Goal: Book appointment/travel/reservation

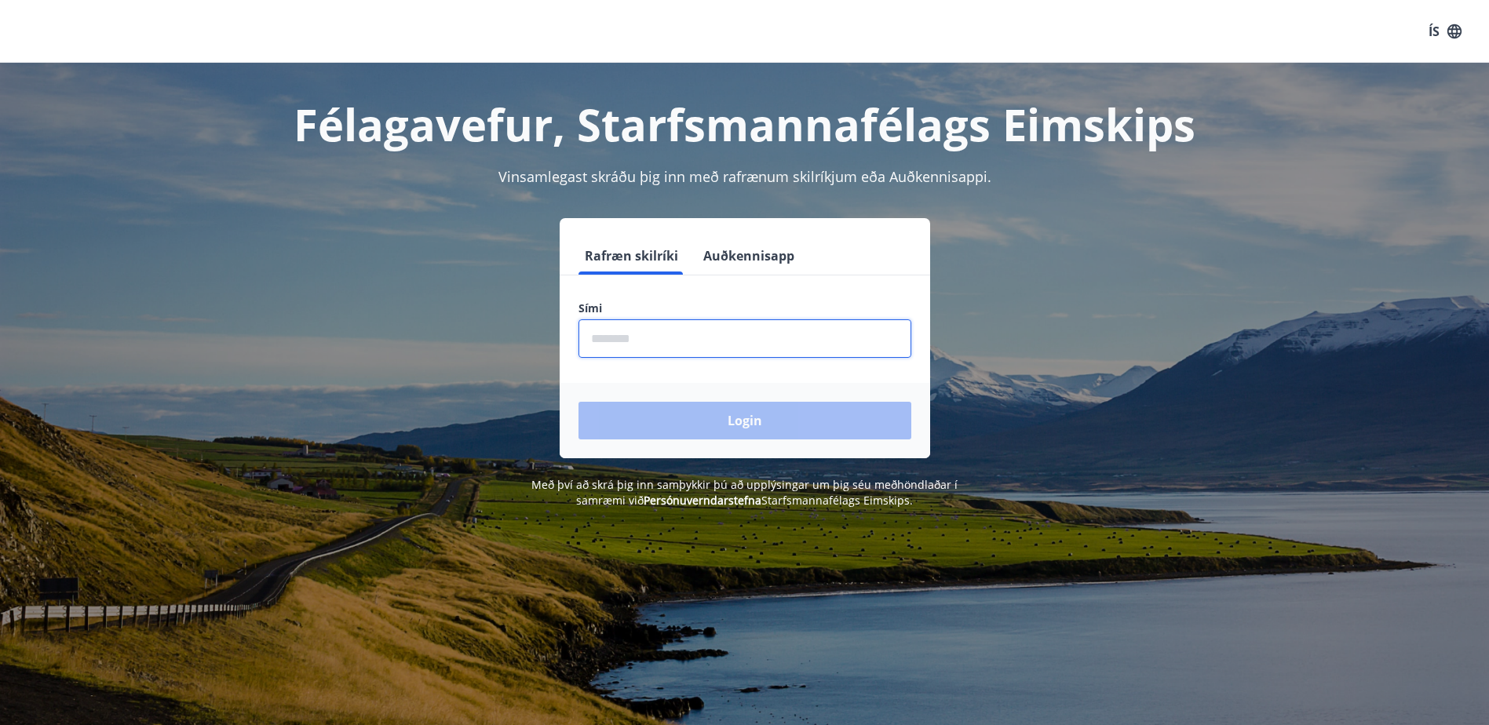
click at [659, 342] on input "phone" at bounding box center [744, 338] width 333 height 38
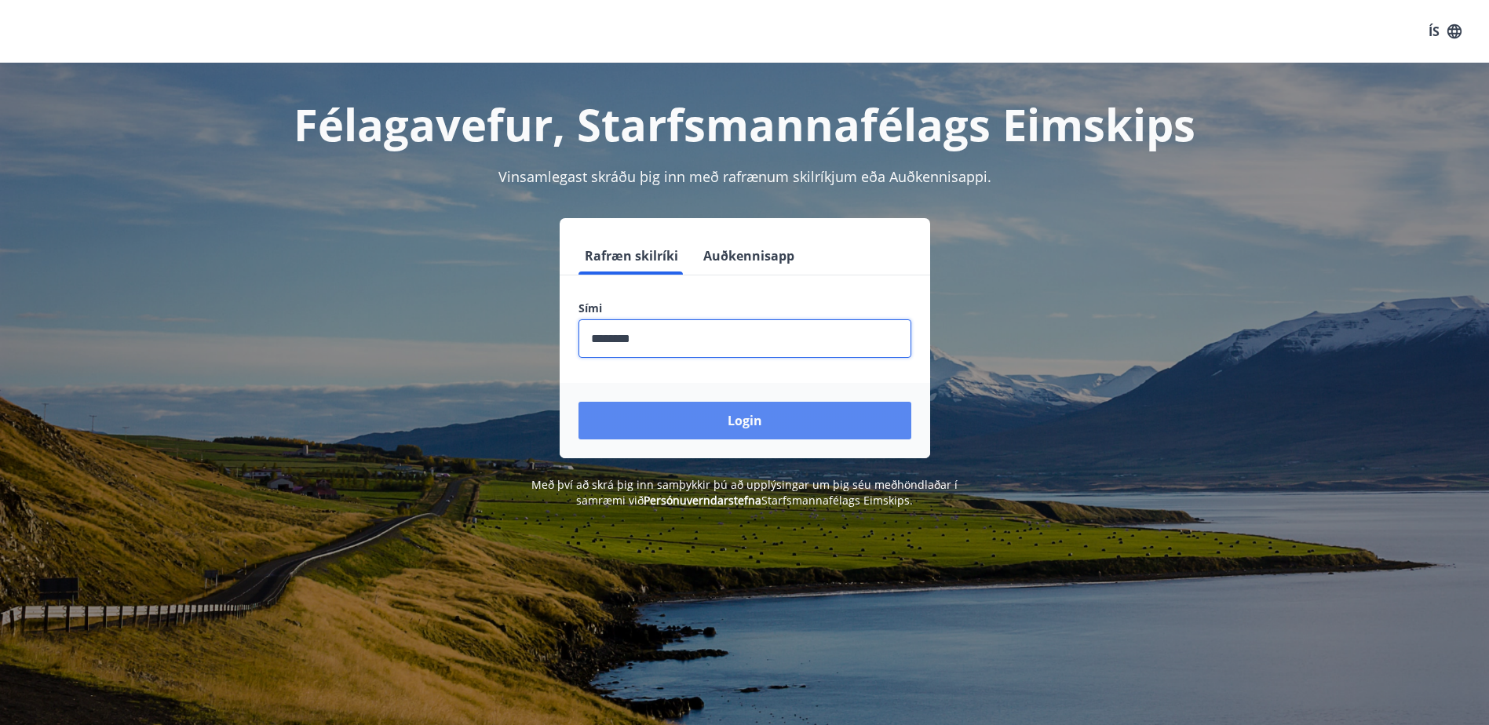
type input "********"
click at [731, 428] on button "Login" at bounding box center [744, 421] width 333 height 38
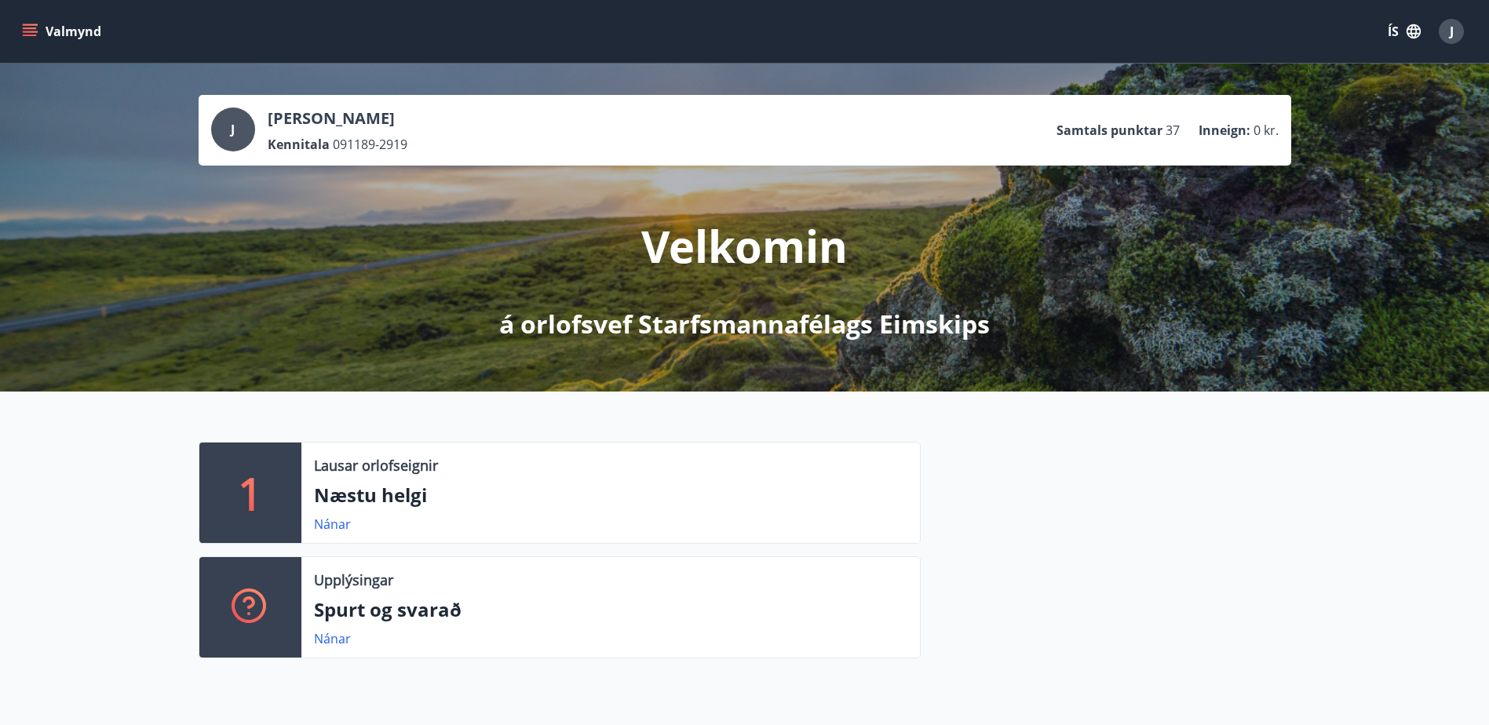
click at [270, 596] on div at bounding box center [250, 607] width 102 height 100
click at [332, 636] on link "Nánar" at bounding box center [332, 638] width 37 height 17
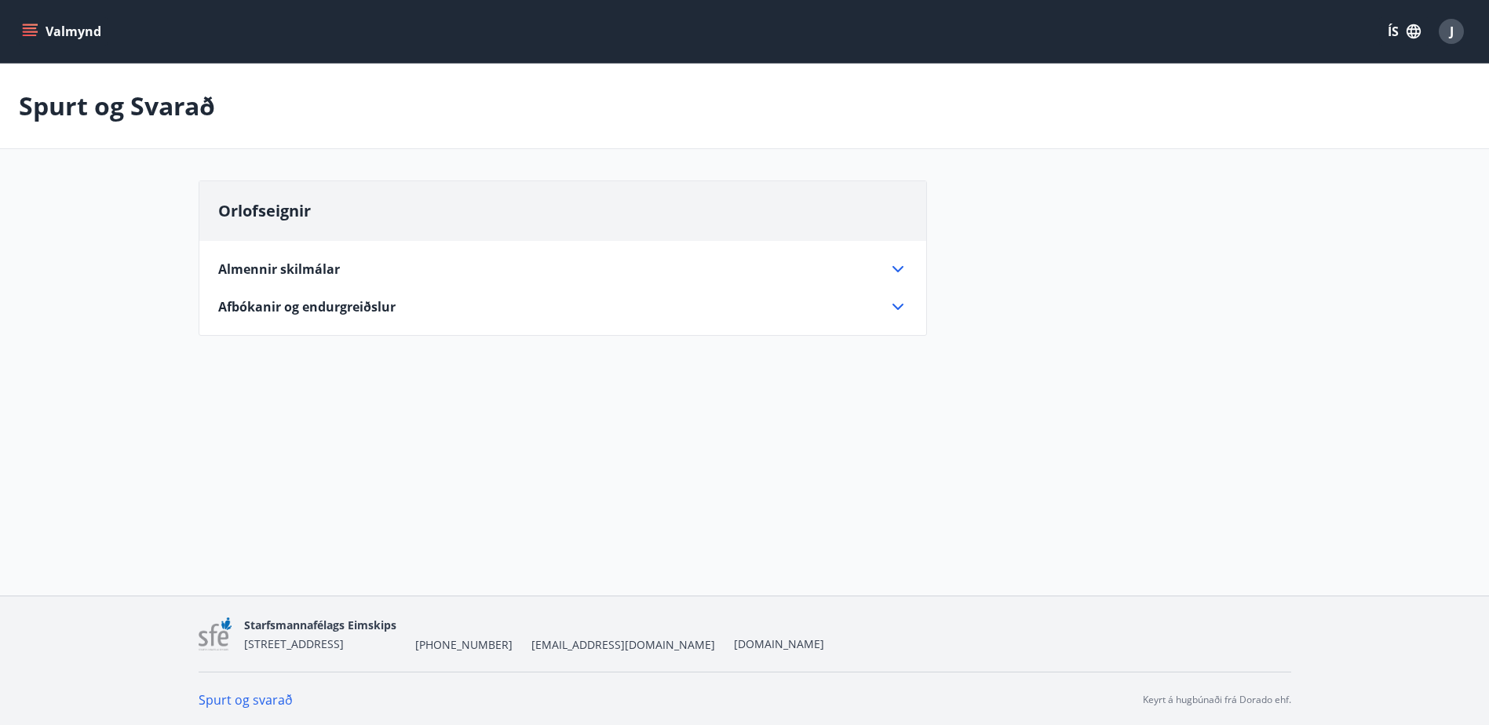
click at [22, 26] on icon "menu" at bounding box center [30, 32] width 16 height 16
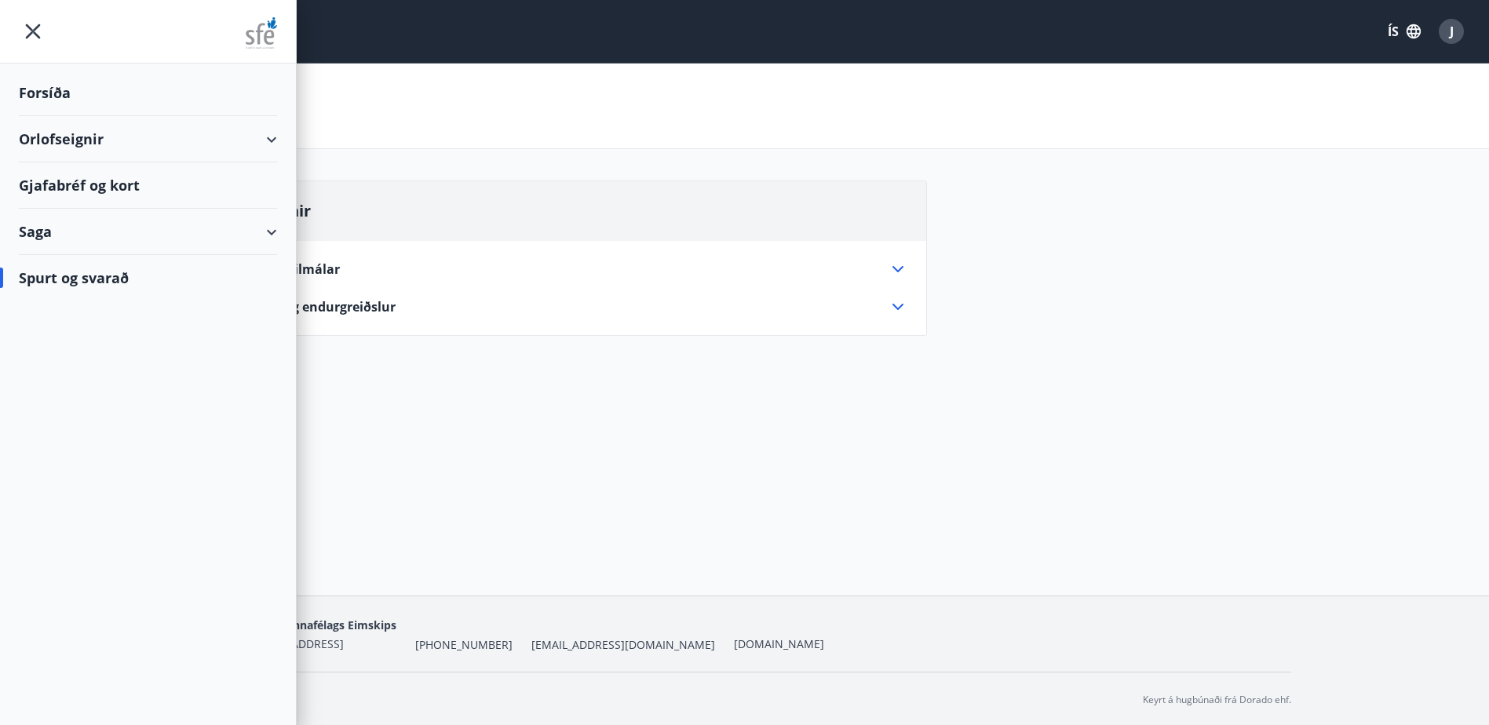
click at [228, 133] on div "Orlofseignir" at bounding box center [148, 139] width 258 height 46
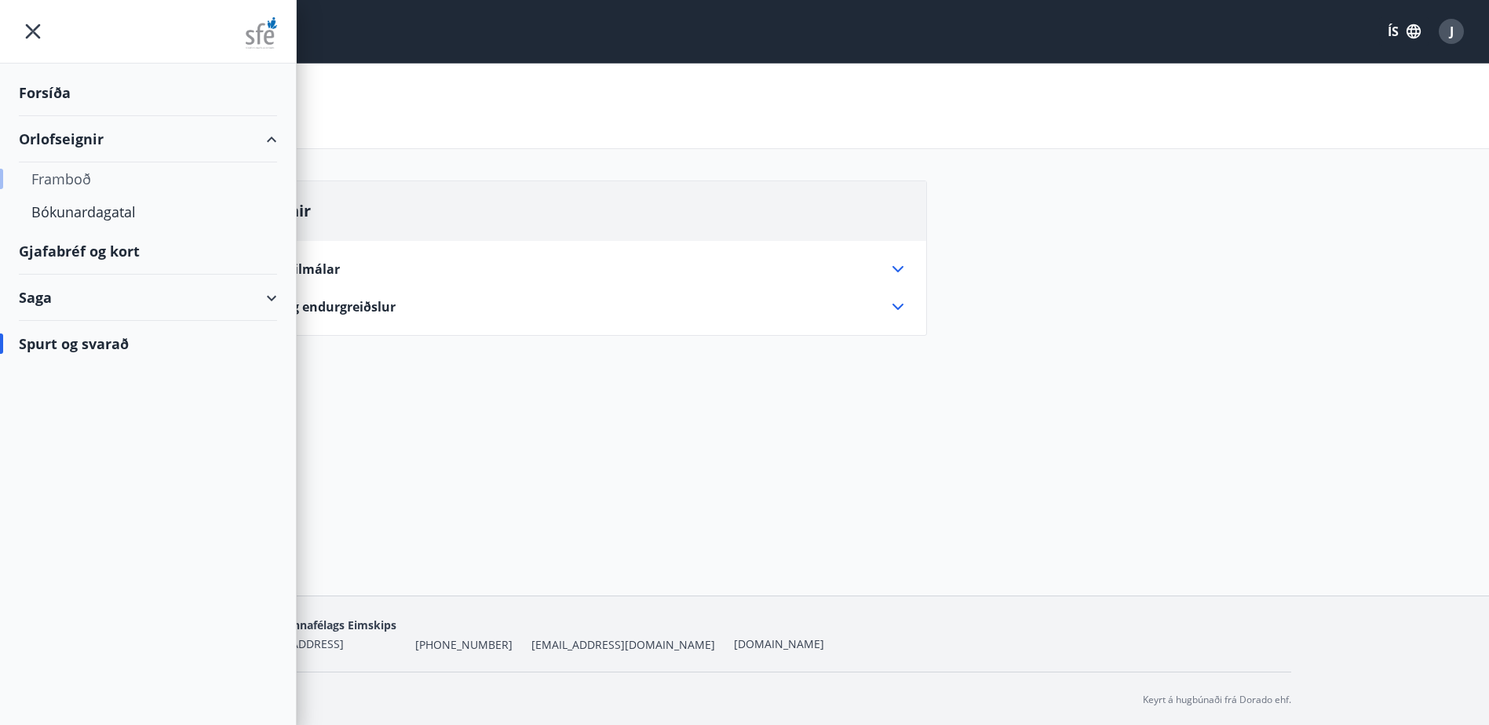
click at [73, 177] on div "Framboð" at bounding box center [147, 178] width 233 height 33
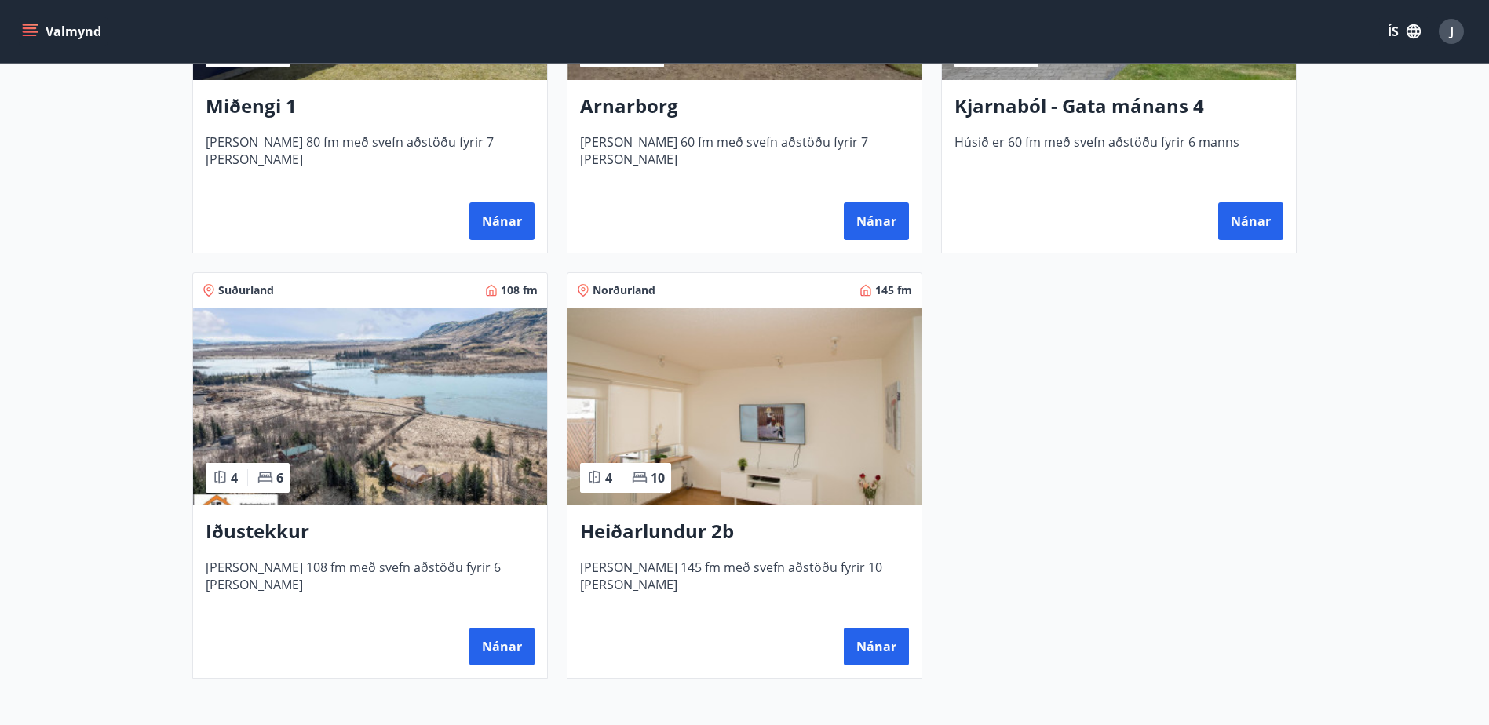
scroll to position [942, 0]
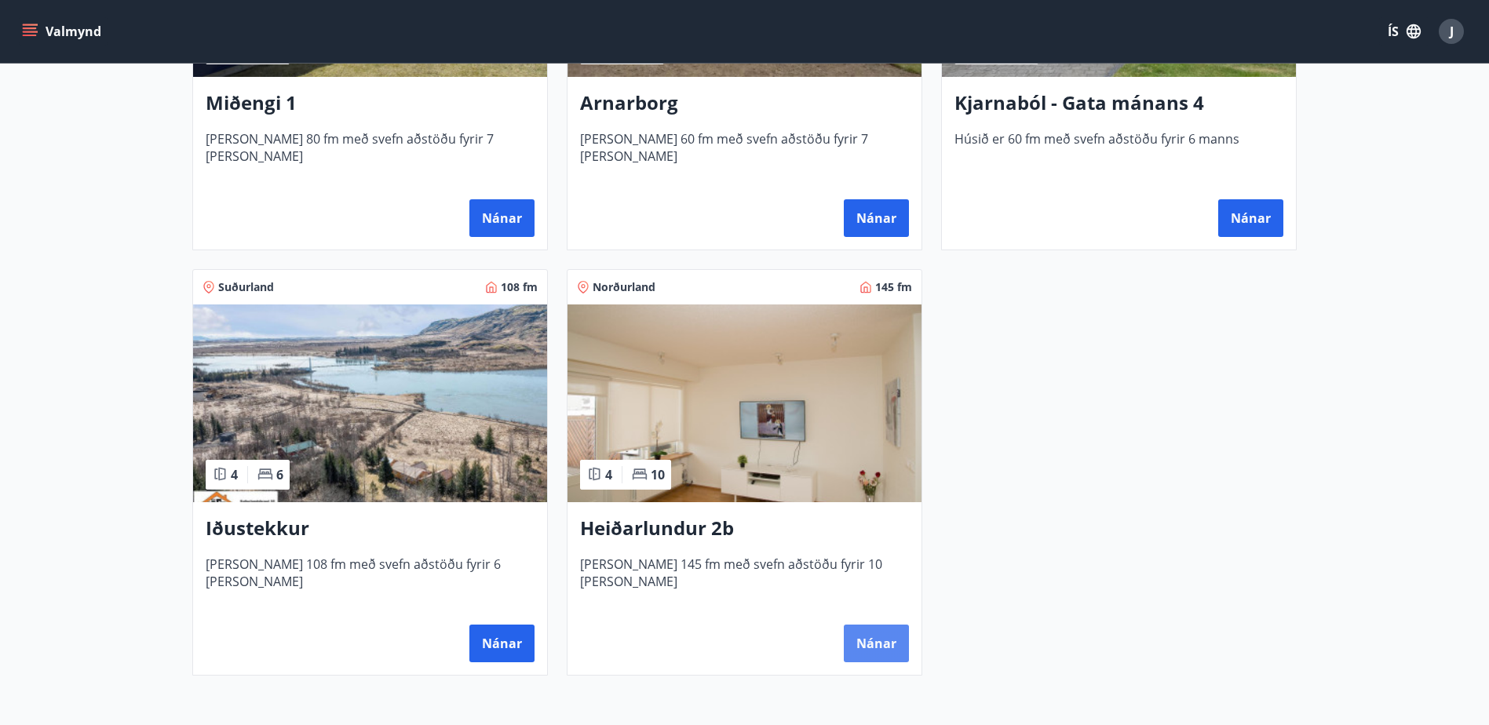
click at [866, 637] on button "Nánar" at bounding box center [876, 644] width 65 height 38
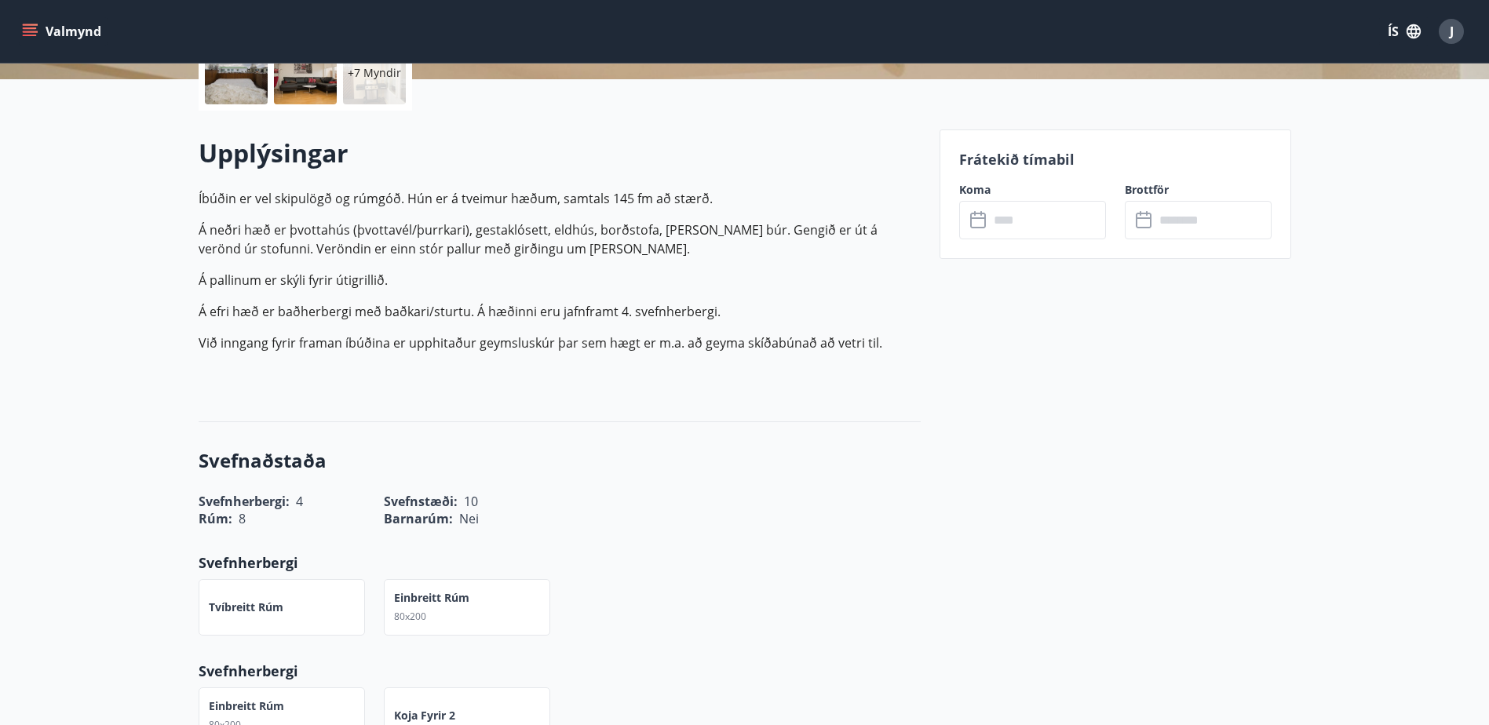
scroll to position [392, 0]
click at [979, 221] on icon at bounding box center [979, 219] width 19 height 19
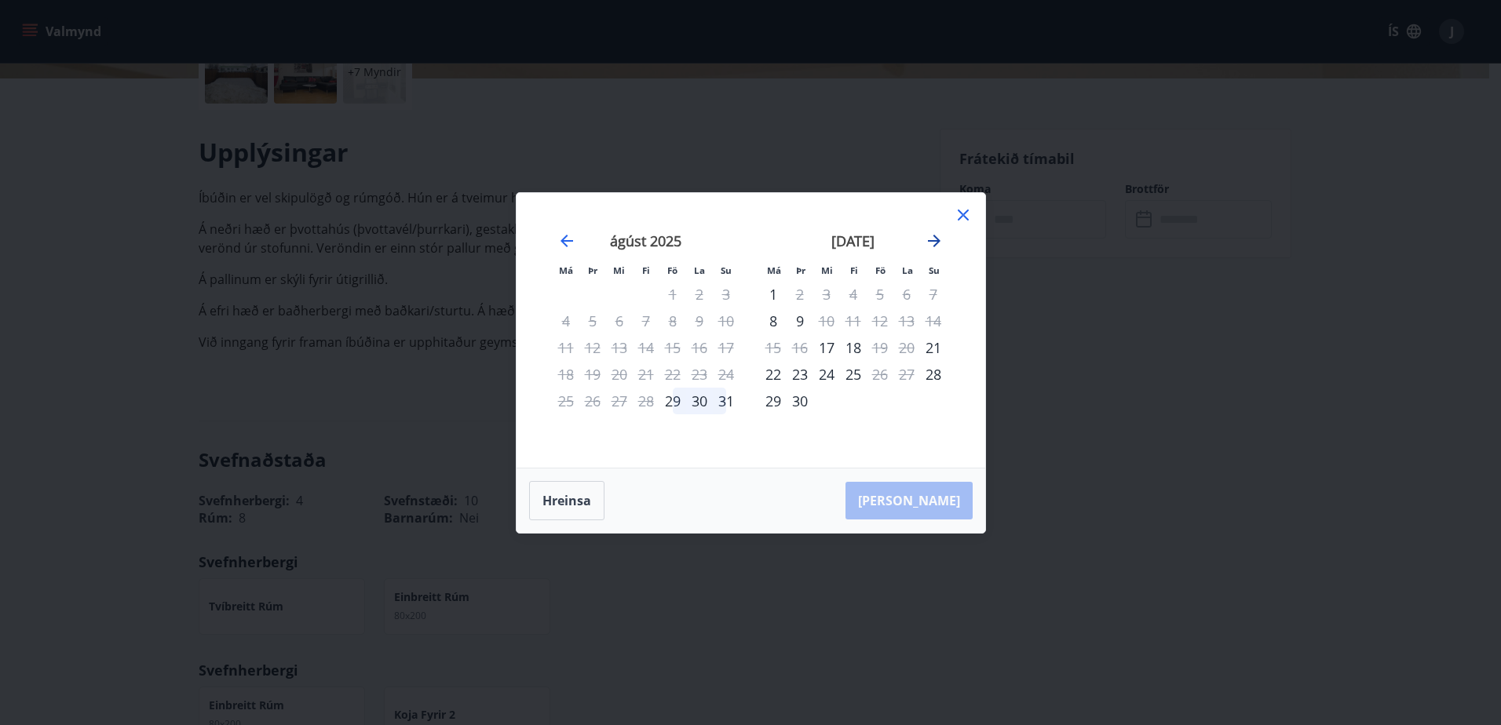
click at [935, 247] on icon "Move forward to switch to the next month." at bounding box center [934, 241] width 19 height 19
click at [932, 240] on icon "Move forward to switch to the next month." at bounding box center [934, 241] width 13 height 13
click at [880, 400] on div "28" at bounding box center [879, 401] width 27 height 27
click at [875, 403] on div "28" at bounding box center [879, 401] width 27 height 27
click at [896, 403] on div "29" at bounding box center [906, 401] width 27 height 27
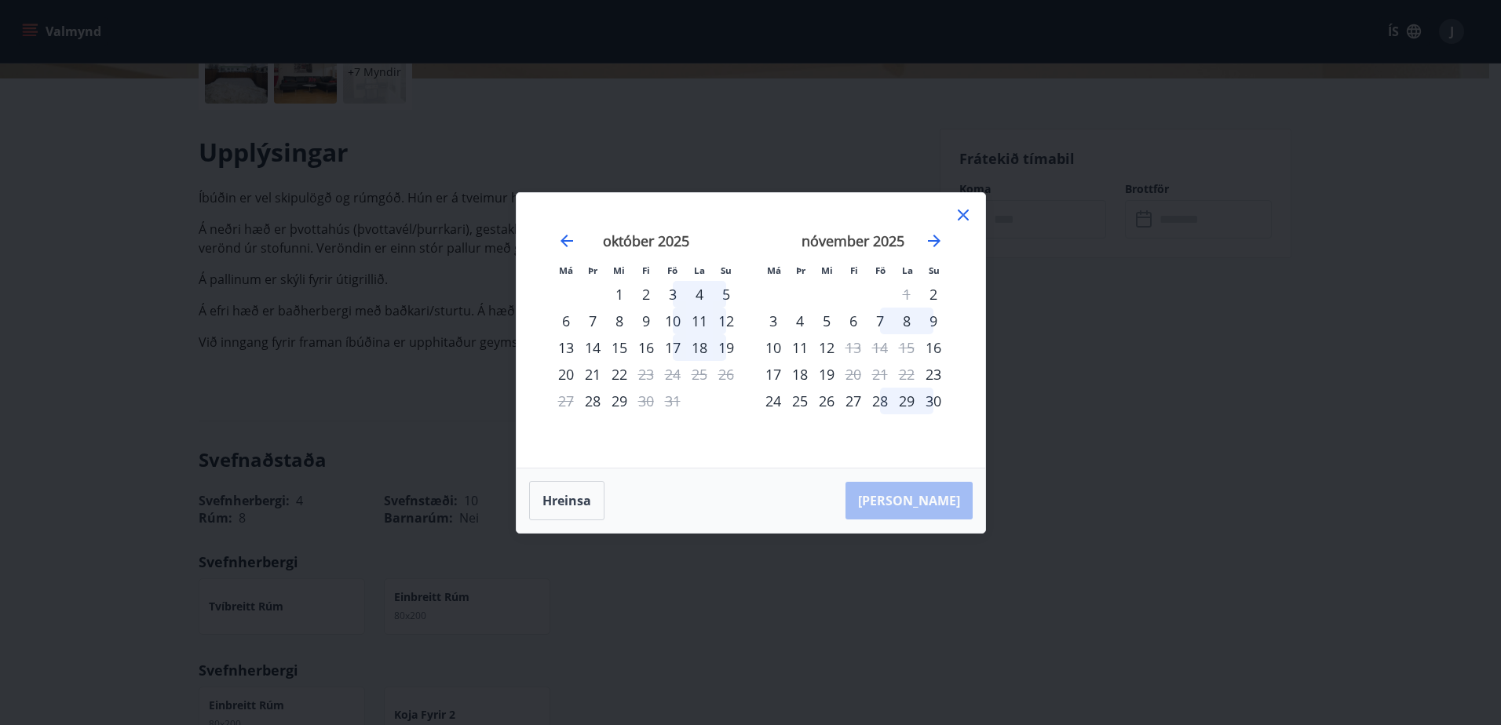
click at [881, 403] on div "28" at bounding box center [879, 401] width 27 height 27
click at [905, 401] on div "29" at bounding box center [906, 401] width 27 height 27
click at [830, 404] on div "26" at bounding box center [826, 401] width 27 height 27
click at [939, 502] on div "[PERSON_NAME]" at bounding box center [750, 501] width 469 height 64
click at [595, 498] on button "Hreinsa" at bounding box center [566, 500] width 75 height 39
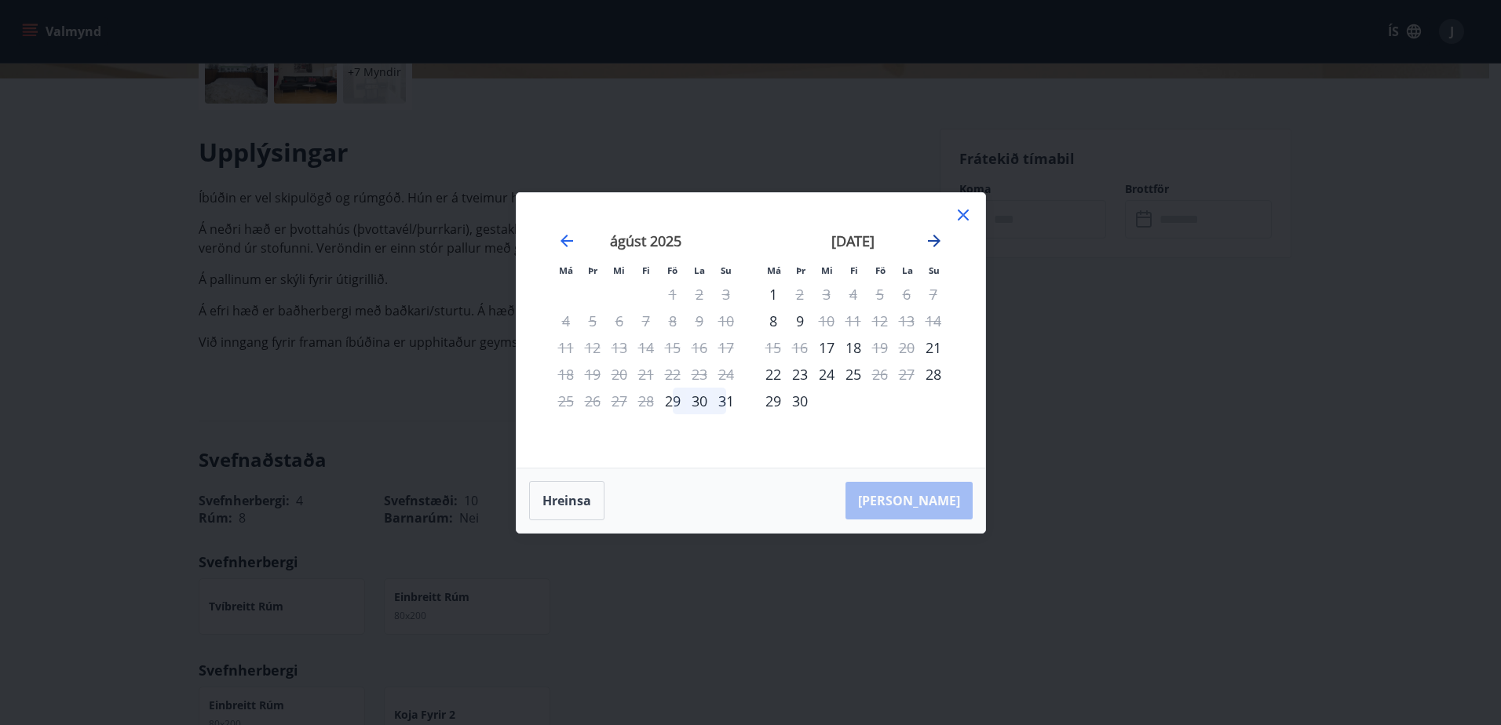
click at [932, 243] on icon "Move forward to switch to the next month." at bounding box center [934, 241] width 19 height 19
click at [932, 242] on icon "Move forward to switch to the next month." at bounding box center [934, 241] width 19 height 19
click at [881, 398] on div "28" at bounding box center [879, 401] width 27 height 27
click at [939, 404] on div "30" at bounding box center [933, 401] width 27 height 27
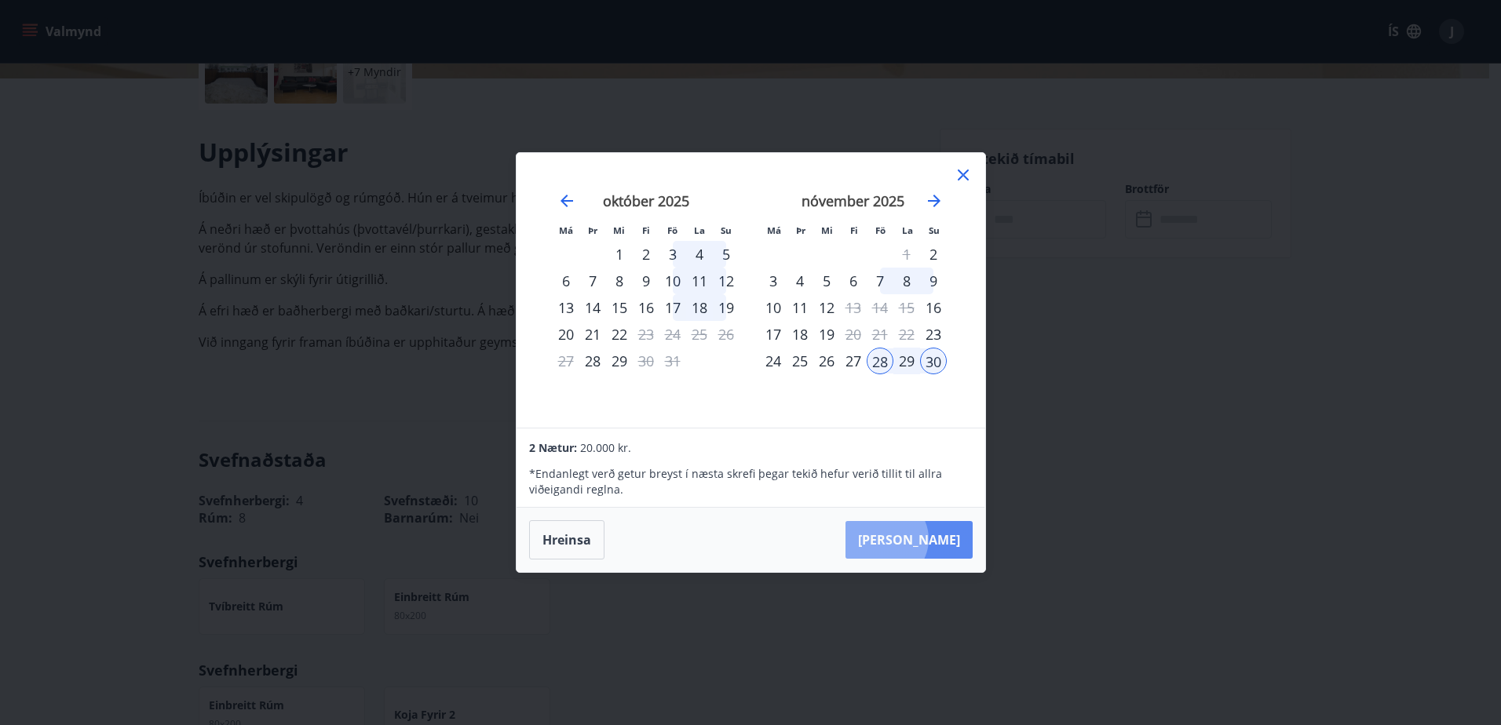
click at [932, 539] on button "[PERSON_NAME]" at bounding box center [908, 540] width 127 height 38
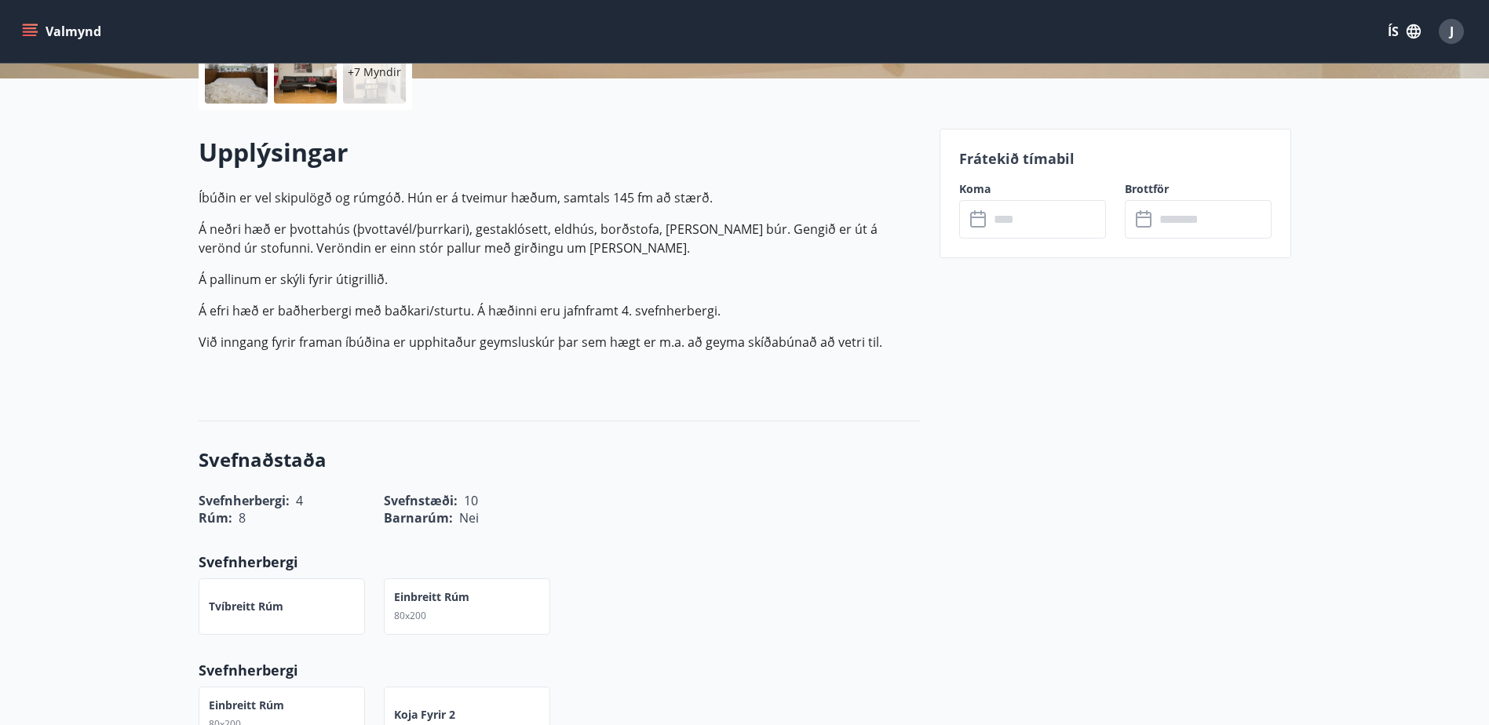
type input "******"
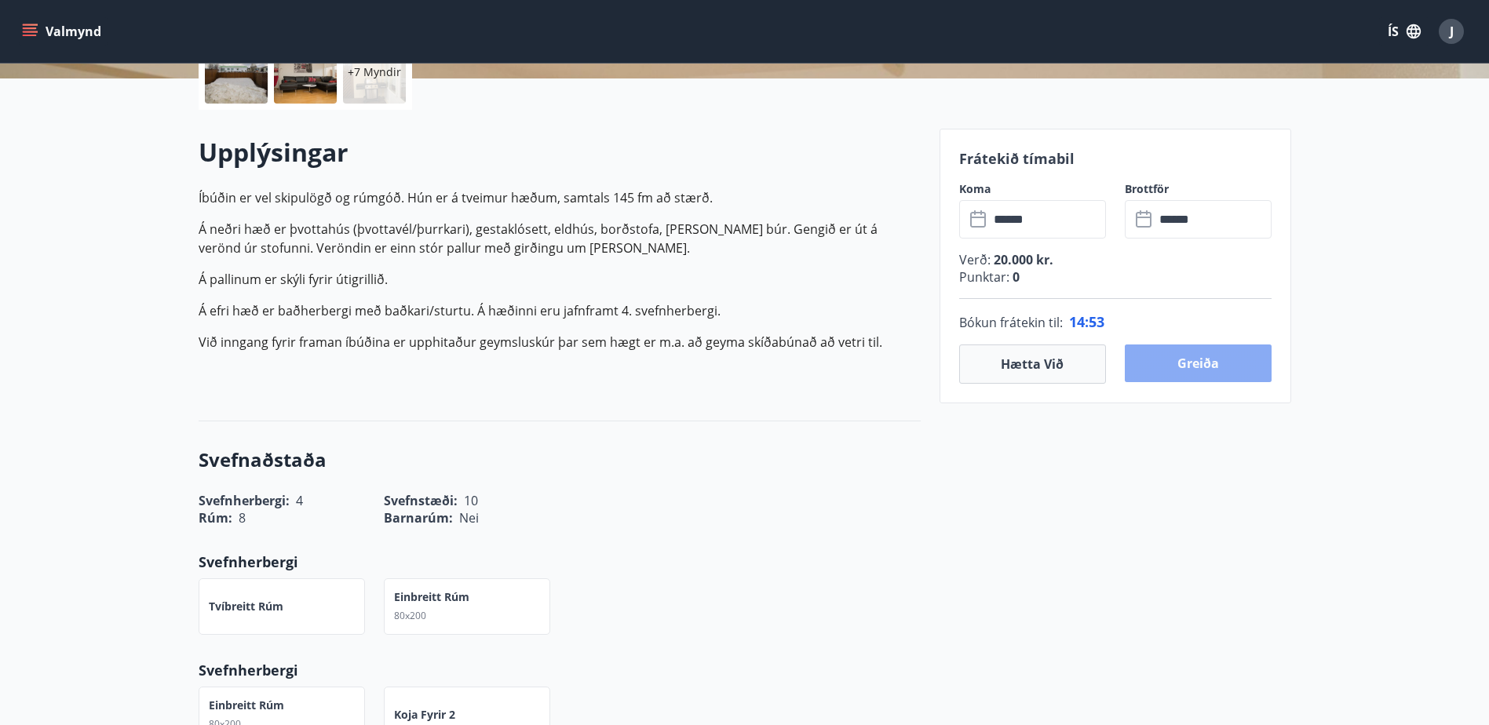
click at [1191, 365] on button "Greiða" at bounding box center [1198, 364] width 147 height 38
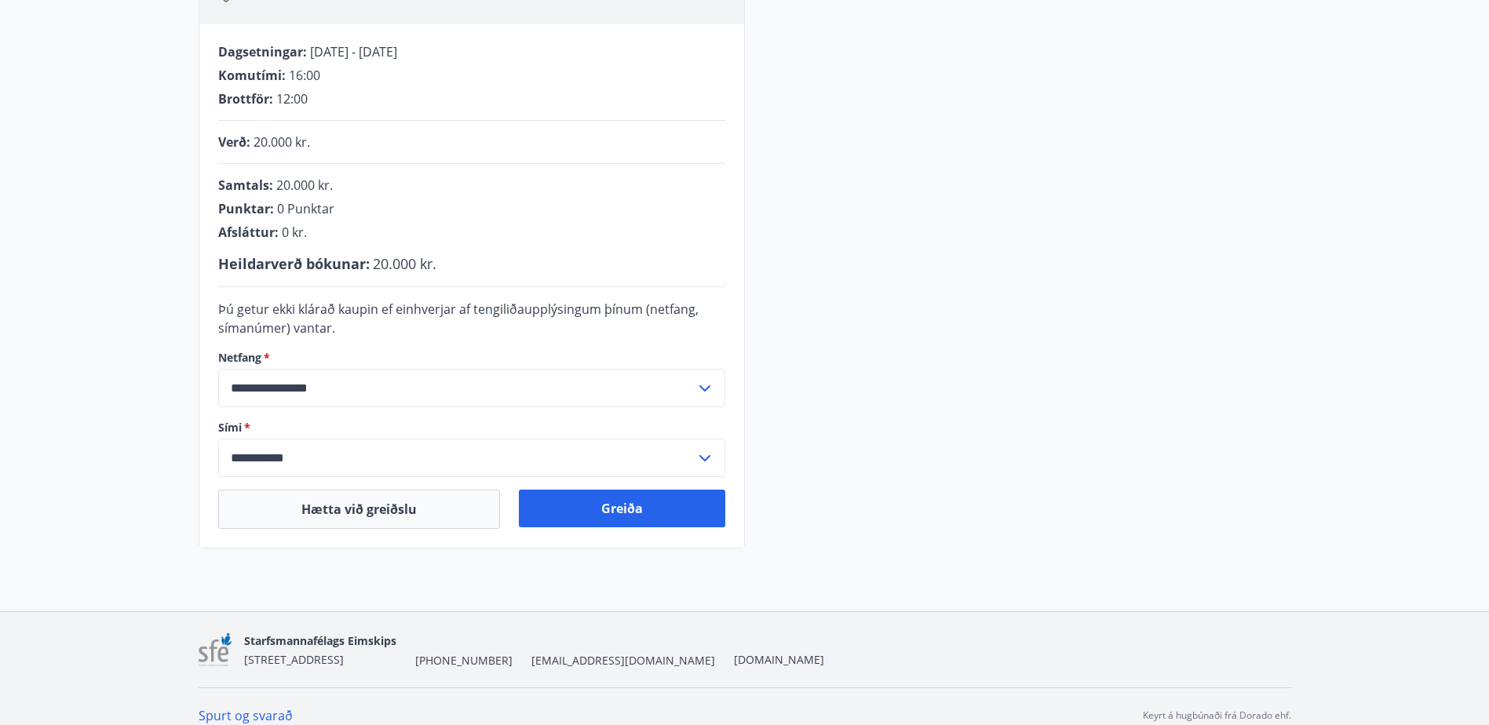
scroll to position [313, 0]
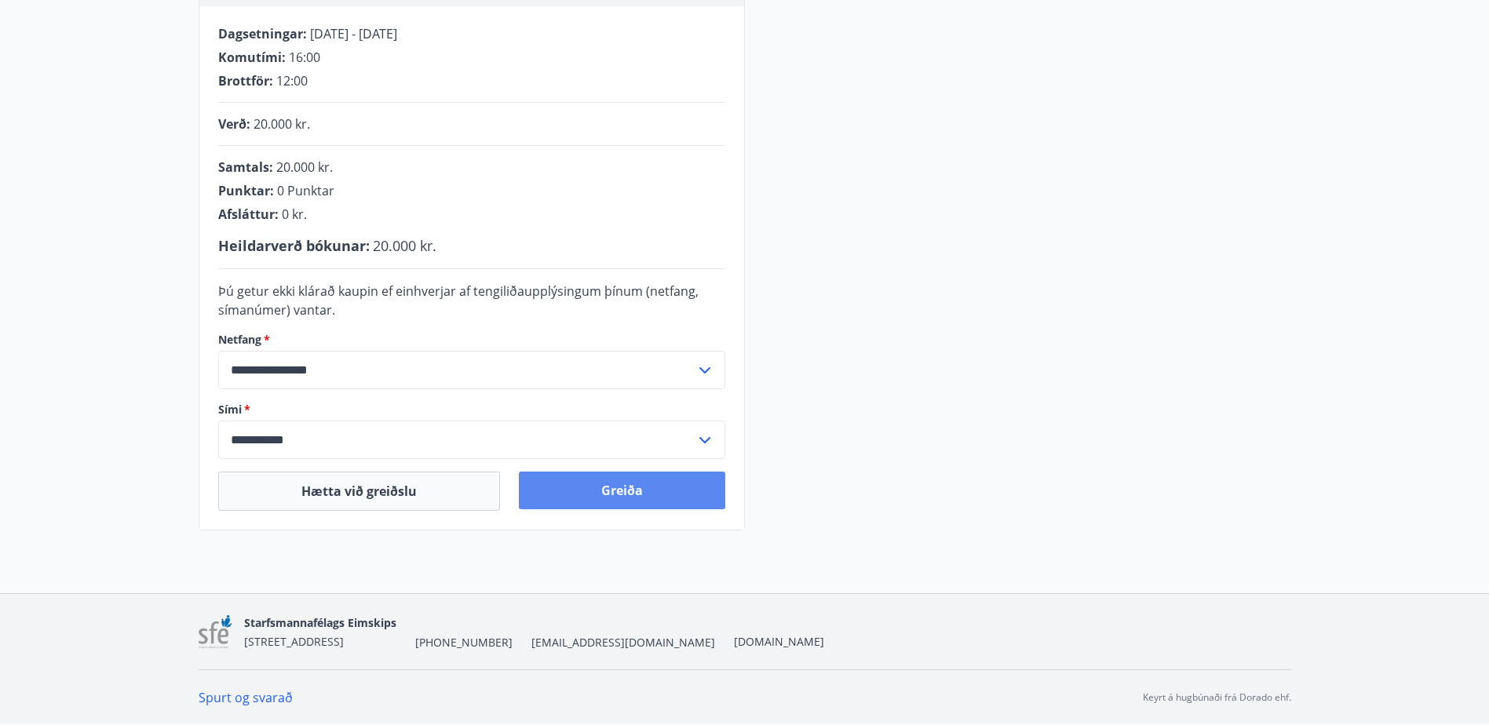
click at [626, 494] on button "Greiða" at bounding box center [622, 491] width 206 height 38
